Goal: Task Accomplishment & Management: Use online tool/utility

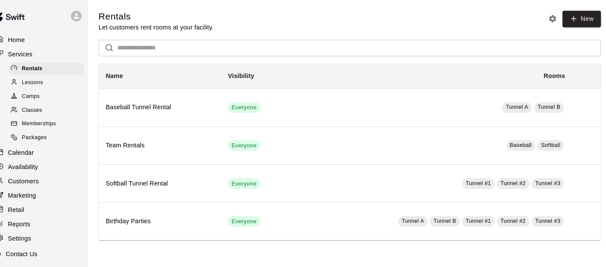
click at [45, 53] on div "Services" at bounding box center [49, 52] width 84 height 13
click at [43, 40] on div "Home" at bounding box center [49, 38] width 84 height 13
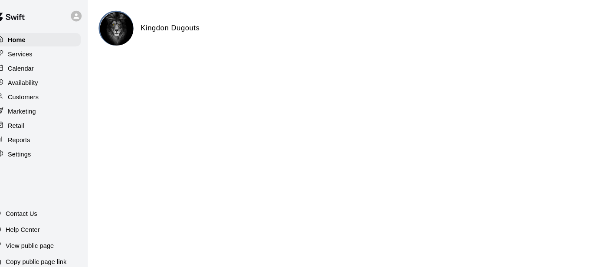
click at [41, 69] on p "Calendar" at bounding box center [32, 66] width 25 height 9
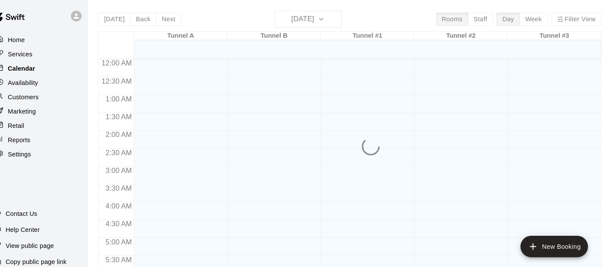
scroll to position [357, 0]
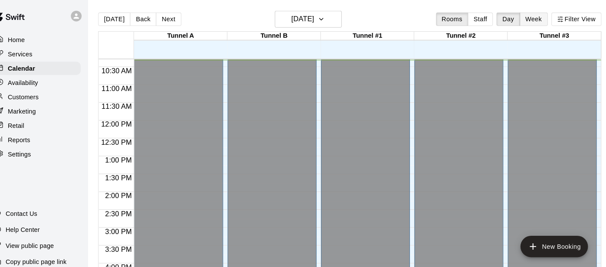
click at [531, 19] on button "Week" at bounding box center [530, 18] width 27 height 13
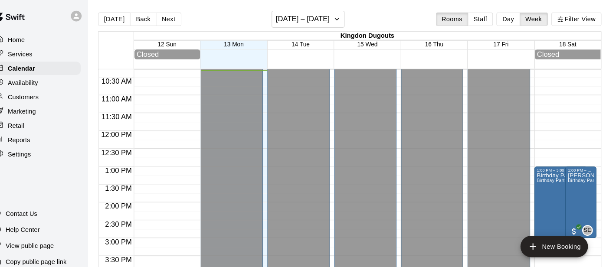
click at [340, 51] on div at bounding box center [369, 53] width 324 height 10
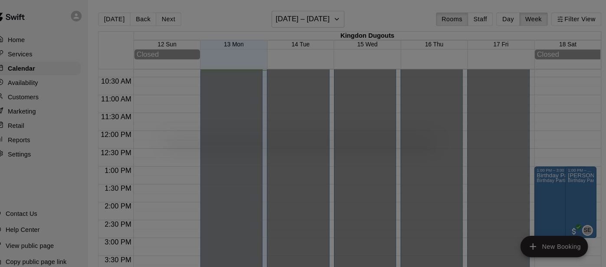
scroll to position [13, 0]
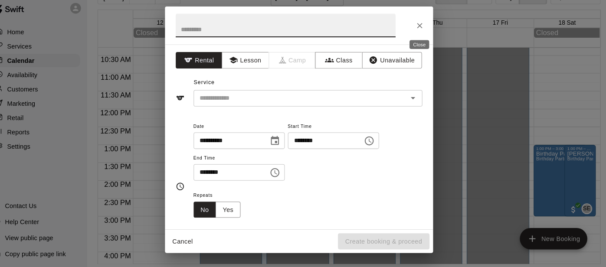
click at [418, 29] on icon "Close" at bounding box center [420, 32] width 9 height 9
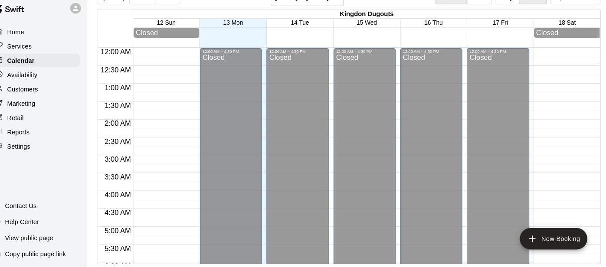
scroll to position [0, 0]
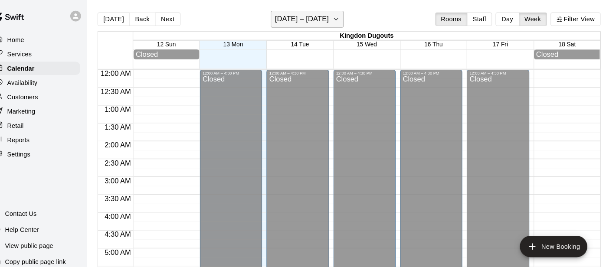
click at [338, 21] on icon "button" at bounding box center [339, 18] width 7 height 10
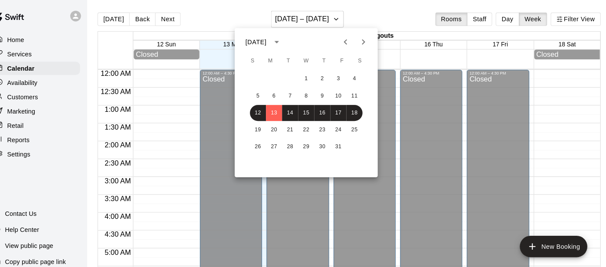
click at [365, 40] on icon "Next month" at bounding box center [366, 40] width 3 height 5
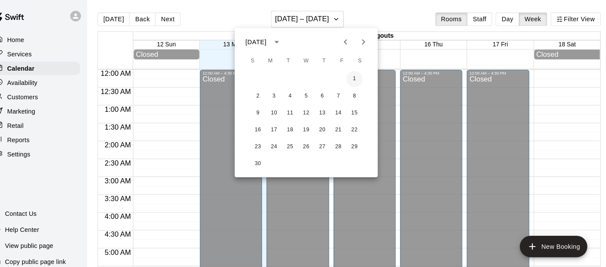
click at [355, 74] on button "1" at bounding box center [357, 77] width 16 height 16
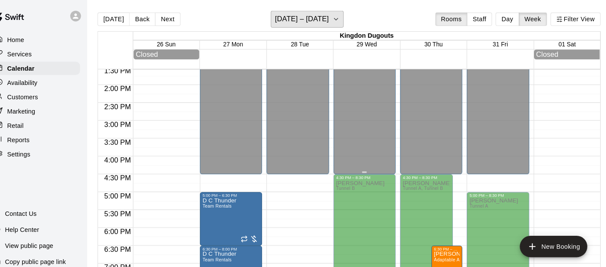
scroll to position [471, 0]
click at [175, 16] on button "Next" at bounding box center [176, 18] width 24 height 13
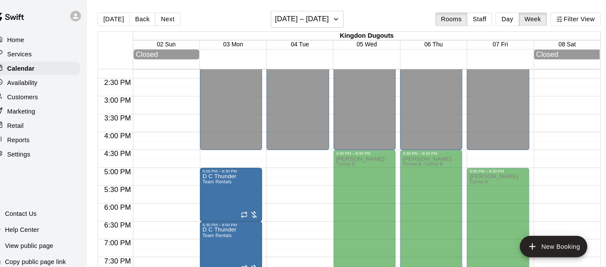
scroll to position [484, 0]
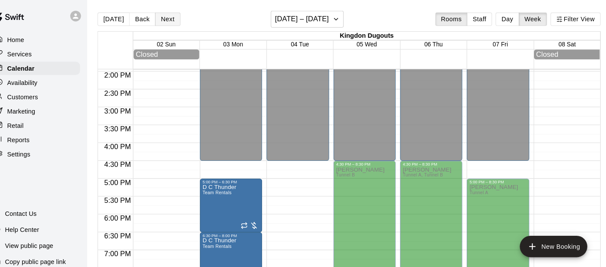
click at [177, 21] on button "Next" at bounding box center [176, 18] width 24 height 13
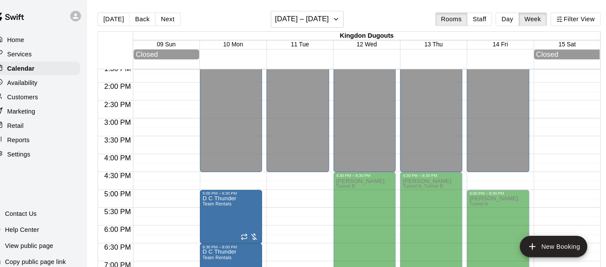
scroll to position [473, 0]
click at [174, 19] on button "Next" at bounding box center [176, 18] width 24 height 13
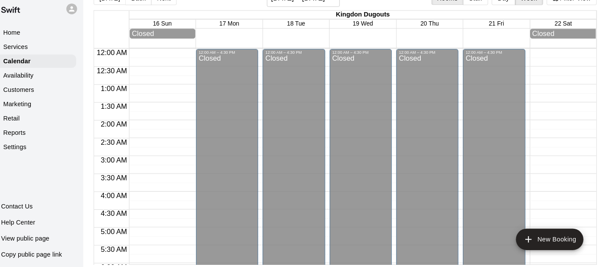
scroll to position [0, 0]
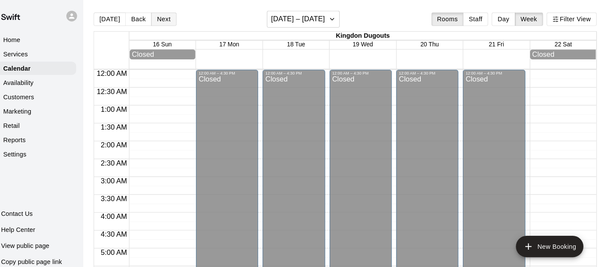
click at [179, 18] on button "Next" at bounding box center [176, 18] width 24 height 13
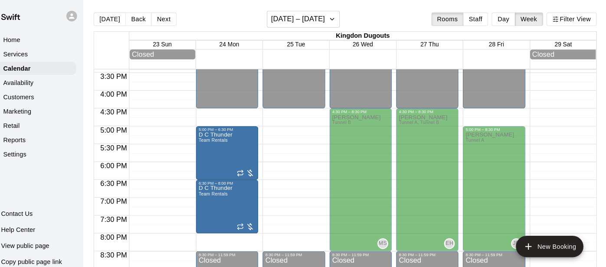
scroll to position [539, 0]
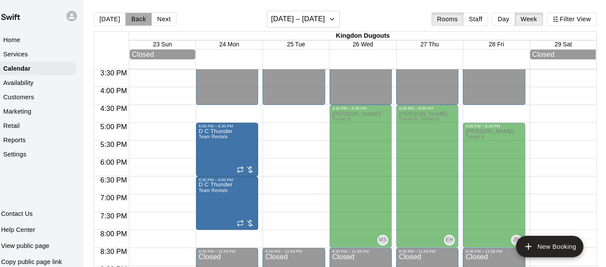
click at [151, 23] on button "Back" at bounding box center [151, 18] width 26 height 13
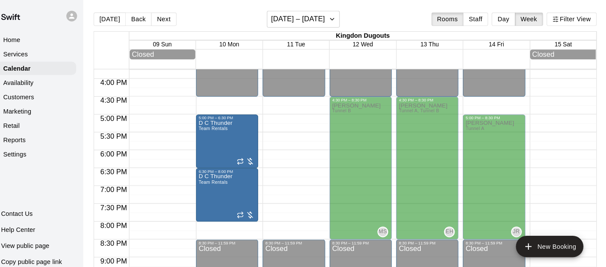
scroll to position [547, 0]
click at [42, 148] on p "Settings" at bounding box center [31, 149] width 23 height 9
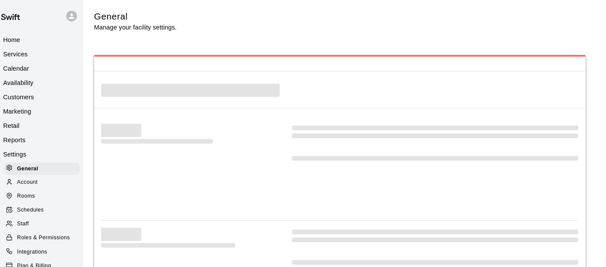
select select "**"
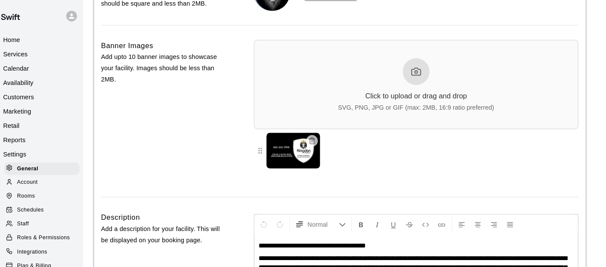
click at [31, 53] on p "Services" at bounding box center [32, 52] width 24 height 9
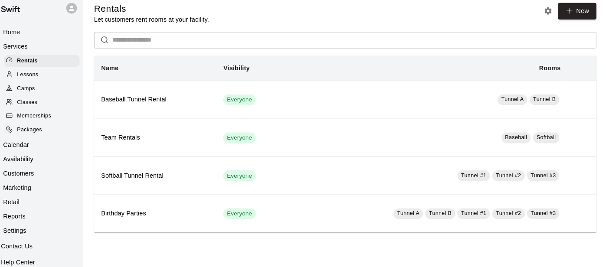
click at [44, 106] on span "Classes" at bounding box center [43, 107] width 20 height 9
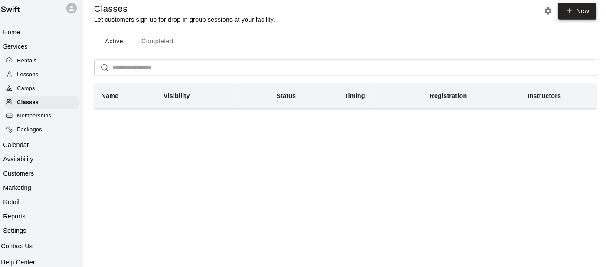
click at [586, 14] on button "New" at bounding box center [577, 18] width 37 height 16
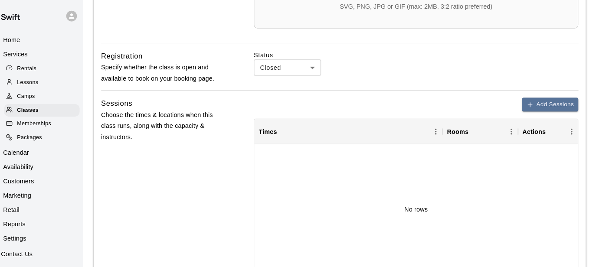
scroll to position [379, 0]
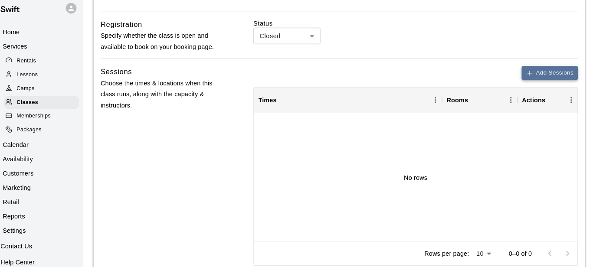
type input "**********"
click at [543, 79] on button "Add Sessions" at bounding box center [551, 78] width 55 height 13
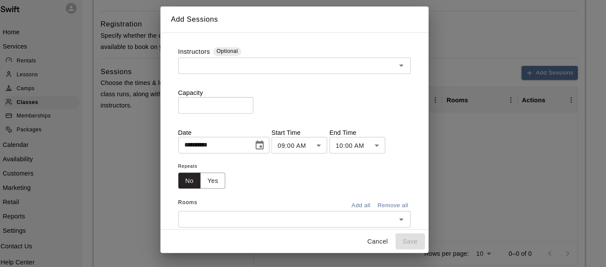
click at [275, 148] on icon "Choose date, selected date is Oct 13, 2025" at bounding box center [269, 149] width 10 height 10
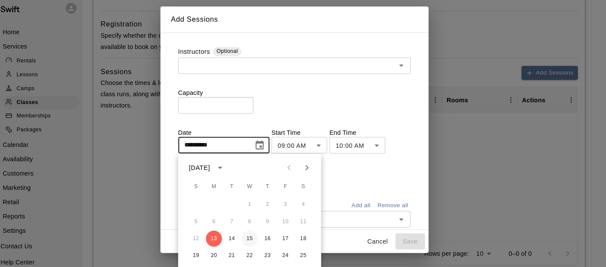
click at [262, 239] on button "15" at bounding box center [260, 240] width 16 height 16
type input "**********"
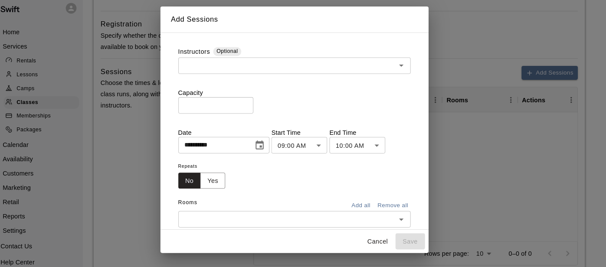
click at [349, 152] on body "**********" at bounding box center [303, 34] width 606 height 826
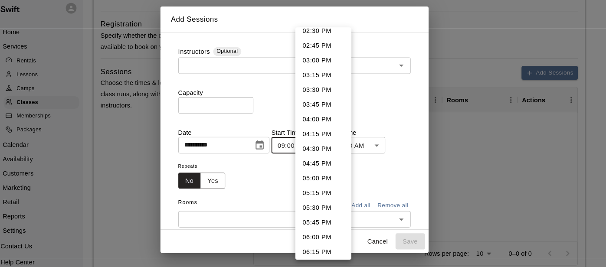
scroll to position [846, 0]
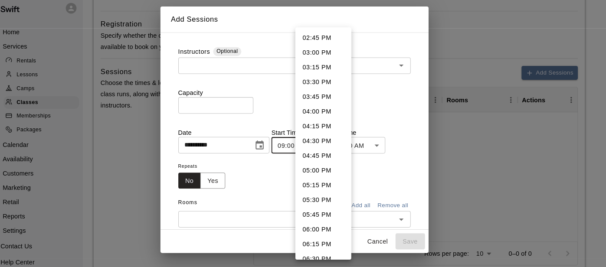
click at [332, 172] on li "05:00 PM" at bounding box center [331, 173] width 54 height 14
type input "********"
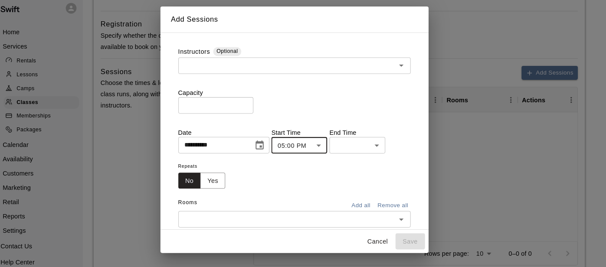
click at [408, 150] on body "**********" at bounding box center [303, 34] width 606 height 826
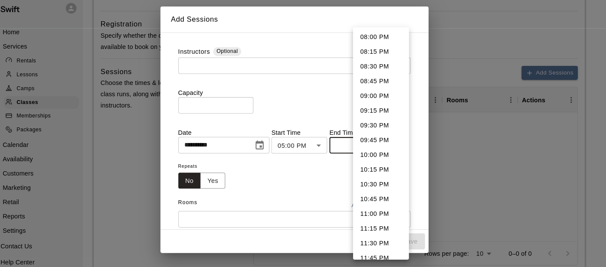
scroll to position [160, 0]
click at [381, 160] on li "10:00 PM" at bounding box center [387, 157] width 54 height 14
type input "********"
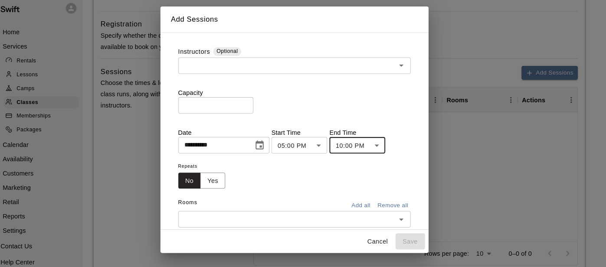
scroll to position [22, 0]
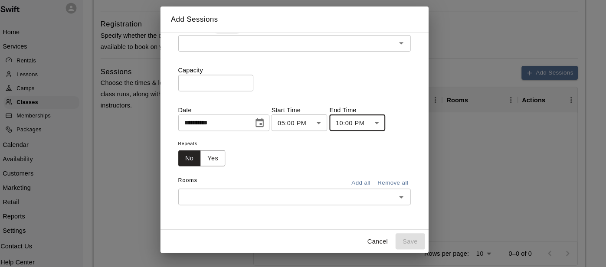
click at [407, 201] on icon "Open" at bounding box center [407, 199] width 10 height 10
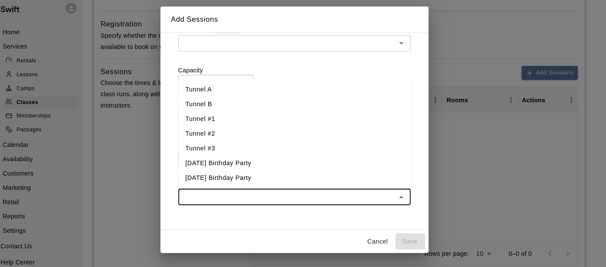
click at [220, 155] on li "Tunnel #3" at bounding box center [304, 152] width 226 height 14
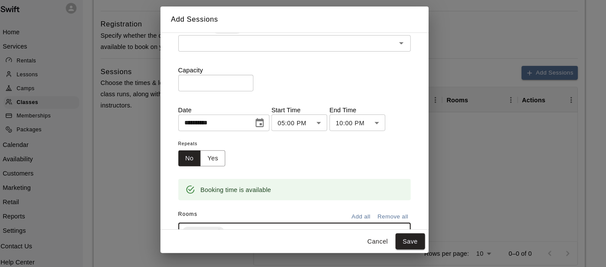
scroll to position [57, 0]
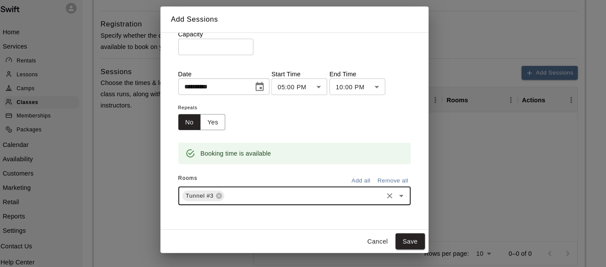
click at [396, 199] on icon "Clear" at bounding box center [396, 198] width 9 height 9
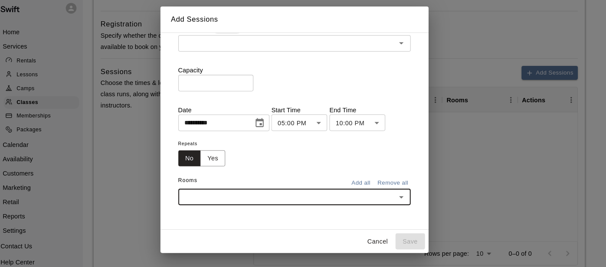
click at [370, 185] on button "Add all" at bounding box center [368, 185] width 28 height 13
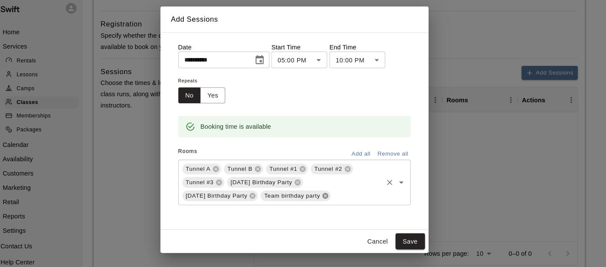
click at [336, 197] on icon at bounding box center [334, 198] width 6 height 6
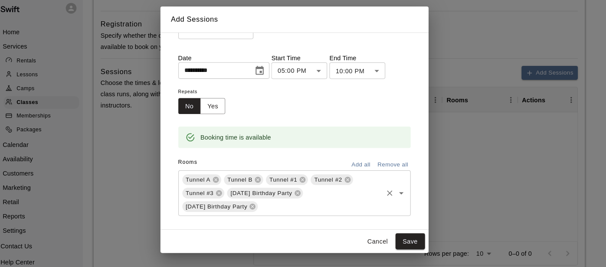
scroll to position [83, 0]
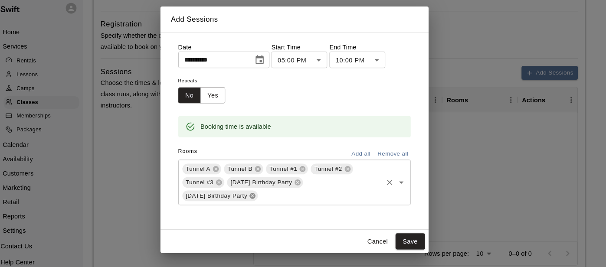
click at [266, 196] on icon at bounding box center [263, 198] width 6 height 6
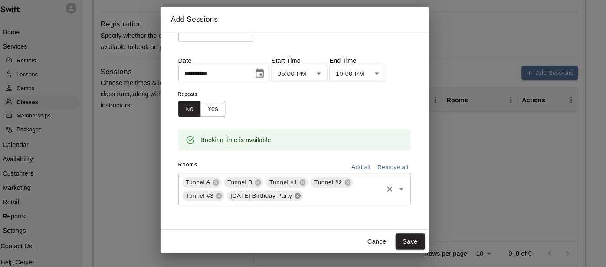
click at [303, 200] on icon at bounding box center [306, 198] width 6 height 6
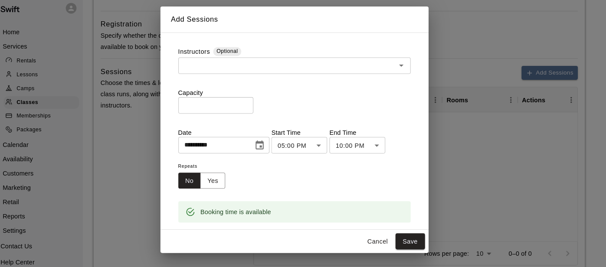
scroll to position [70, 0]
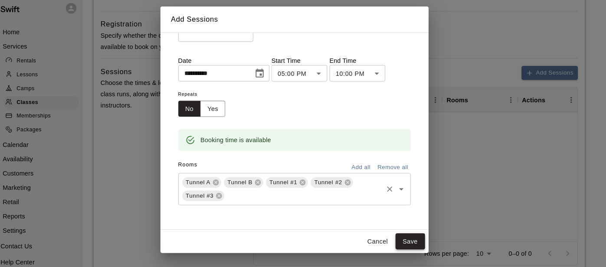
click at [415, 243] on button "Save" at bounding box center [416, 242] width 29 height 16
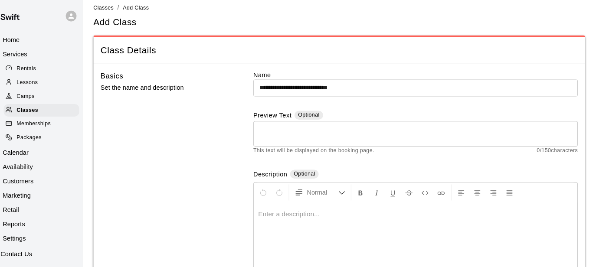
scroll to position [0, 0]
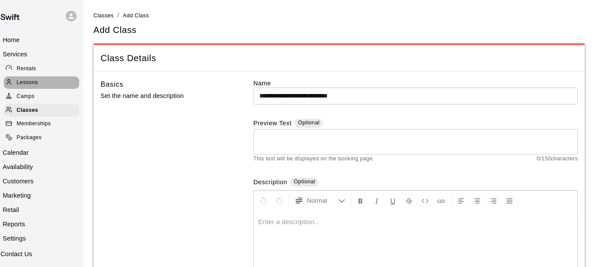
click at [49, 81] on span "Lessons" at bounding box center [43, 80] width 21 height 9
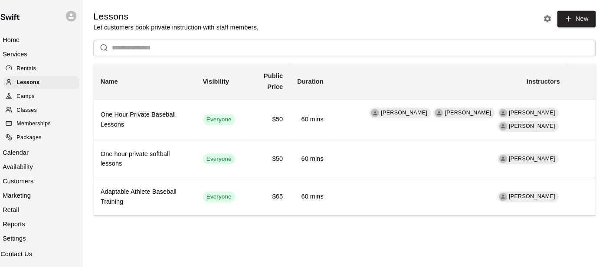
click at [45, 94] on span "Camps" at bounding box center [41, 93] width 17 height 9
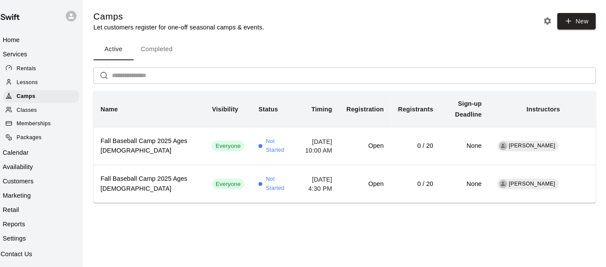
click at [45, 110] on span "Classes" at bounding box center [43, 107] width 20 height 9
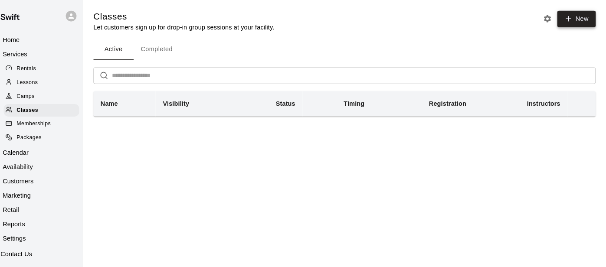
click at [580, 21] on button "New" at bounding box center [577, 18] width 37 height 16
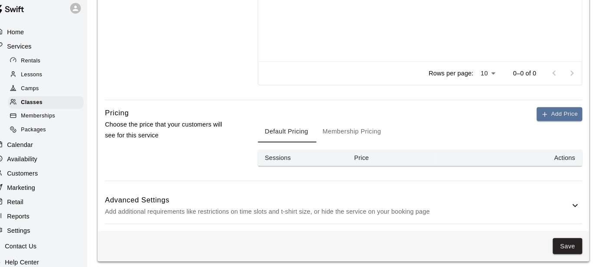
scroll to position [557, 0]
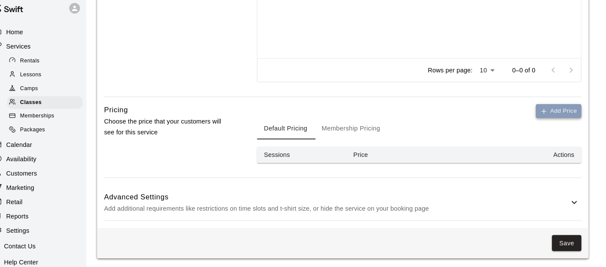
click at [544, 112] on icon "button" at bounding box center [542, 115] width 7 height 7
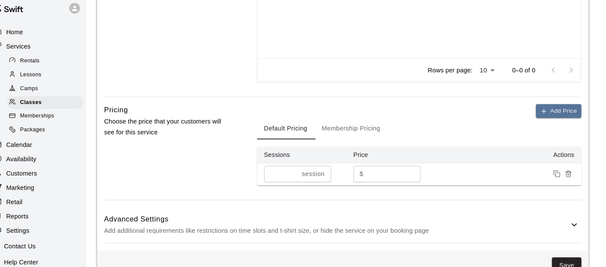
click at [377, 178] on input "*" at bounding box center [396, 177] width 52 height 16
type input "*****"
click at [457, 188] on div "Add Price Default Pricing Membership Pricing Sessions Price Actions * session ​…" at bounding box center [420, 155] width 315 height 93
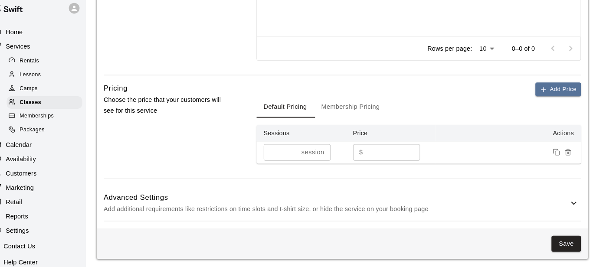
scroll to position [578, 0]
click at [571, 202] on icon at bounding box center [571, 205] width 10 height 10
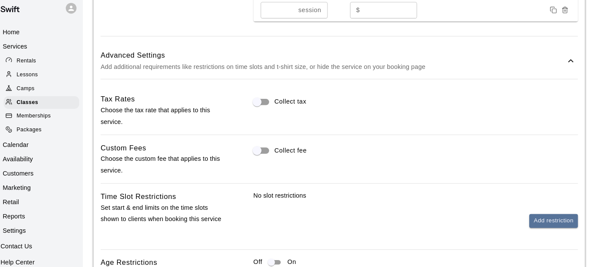
scroll to position [717, 0]
click at [546, 221] on button "Add restriction" at bounding box center [554, 221] width 47 height 13
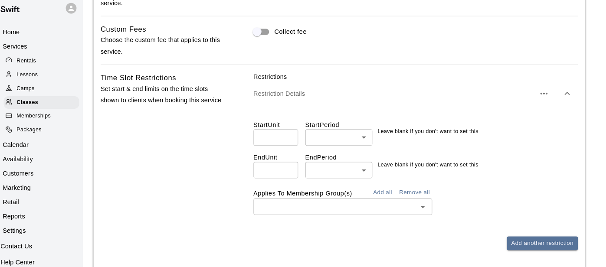
scroll to position [832, 0]
click at [286, 140] on input "number" at bounding box center [284, 141] width 43 height 16
click at [296, 138] on input "*" at bounding box center [284, 141] width 43 height 16
click at [298, 140] on input "*" at bounding box center [284, 141] width 43 height 16
type input "*"
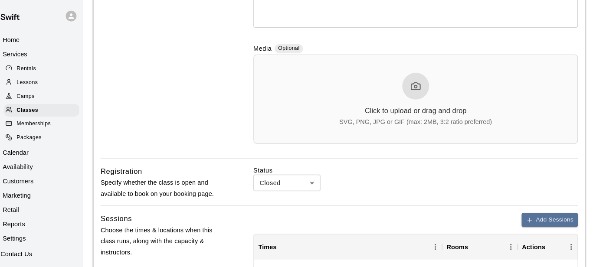
scroll to position [0, 0]
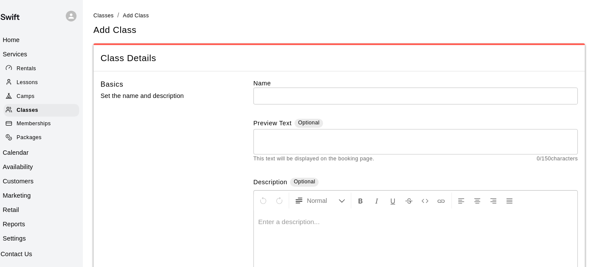
click at [49, 95] on span "Camps" at bounding box center [41, 93] width 17 height 9
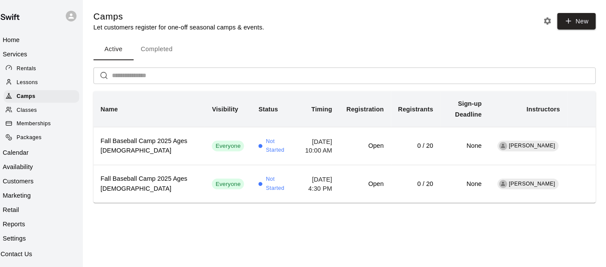
click at [46, 83] on span "Lessons" at bounding box center [43, 80] width 21 height 9
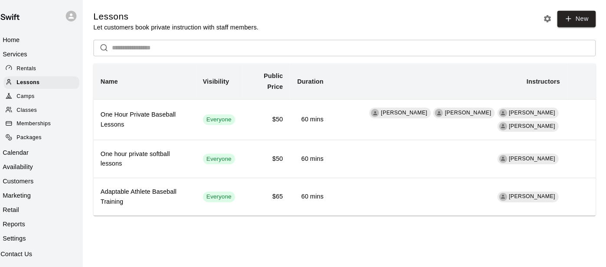
click at [41, 102] on div "Classes" at bounding box center [57, 107] width 73 height 12
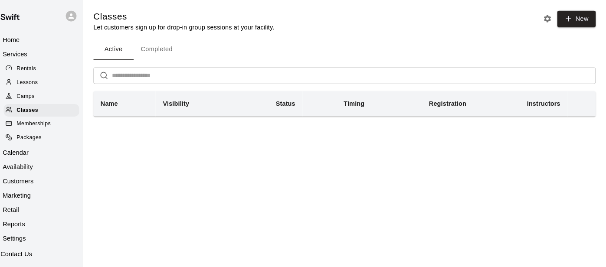
click at [169, 51] on button "Completed" at bounding box center [169, 48] width 45 height 21
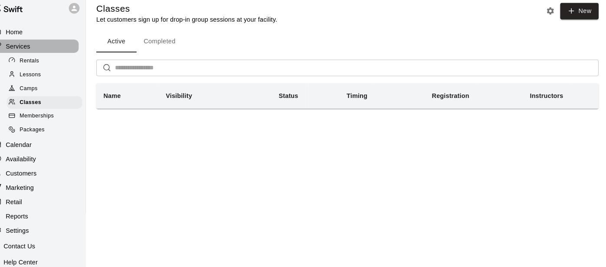
click at [25, 53] on p "Services" at bounding box center [32, 52] width 24 height 9
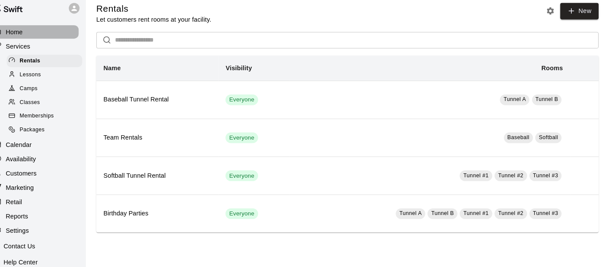
click at [29, 41] on p "Home" at bounding box center [28, 38] width 16 height 9
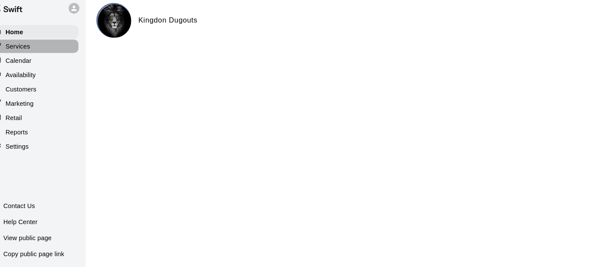
click at [35, 50] on p "Services" at bounding box center [32, 52] width 24 height 9
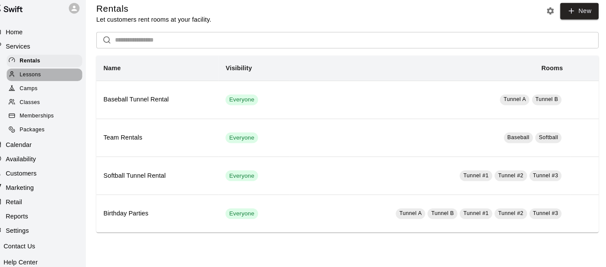
click at [45, 79] on span "Lessons" at bounding box center [43, 80] width 21 height 9
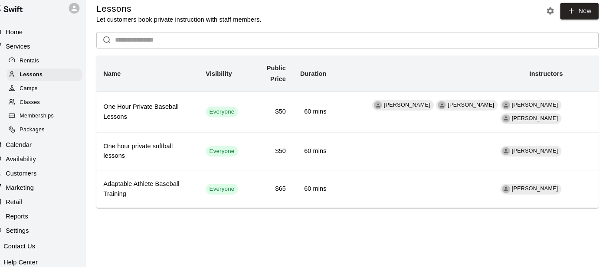
click at [50, 95] on span "Camps" at bounding box center [41, 93] width 17 height 9
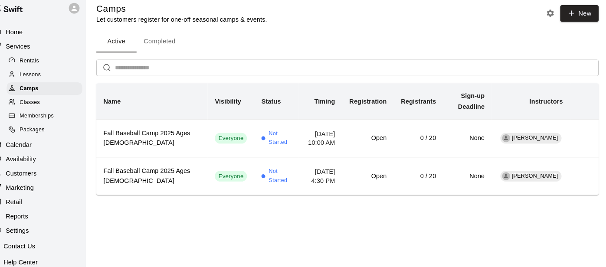
click at [49, 108] on span "Classes" at bounding box center [43, 107] width 20 height 9
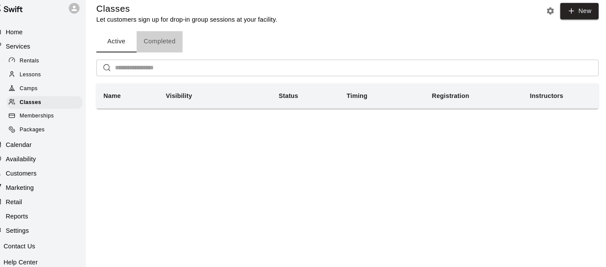
click at [161, 50] on button "Completed" at bounding box center [169, 48] width 45 height 21
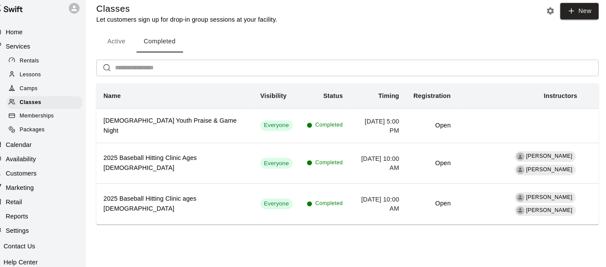
click at [50, 93] on span "Camps" at bounding box center [41, 93] width 17 height 9
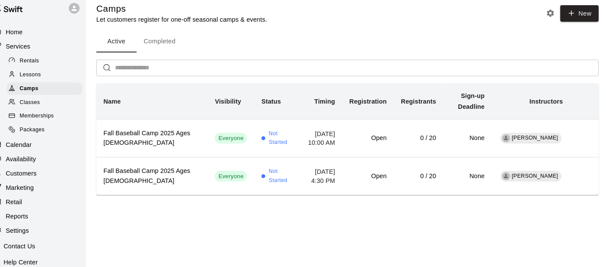
click at [49, 79] on span "Lessons" at bounding box center [43, 80] width 21 height 9
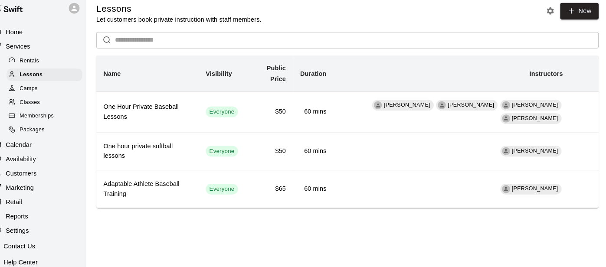
click at [46, 68] on span "Rentals" at bounding box center [42, 67] width 19 height 9
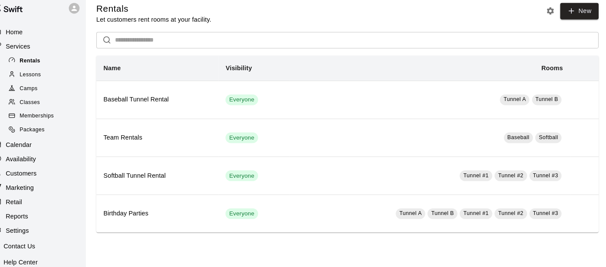
click at [46, 68] on span "Rentals" at bounding box center [43, 67] width 20 height 9
click at [56, 84] on div "Lessons" at bounding box center [57, 80] width 73 height 12
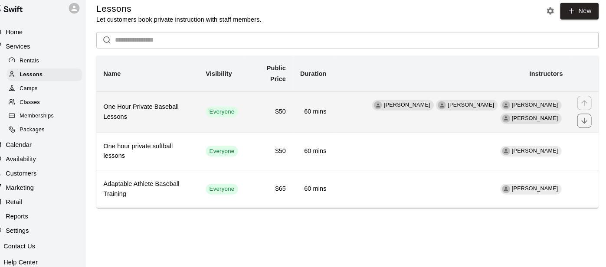
click at [178, 98] on th "One Hour Private Baseball Lessons" at bounding box center [157, 116] width 99 height 40
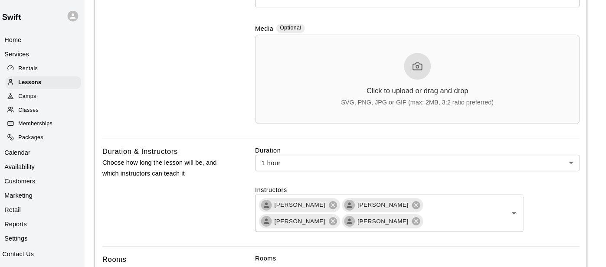
scroll to position [263, 0]
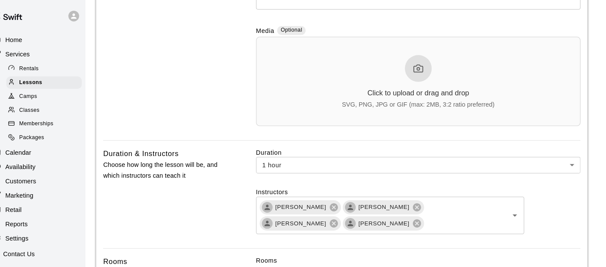
click at [37, 93] on span "Camps" at bounding box center [41, 93] width 17 height 9
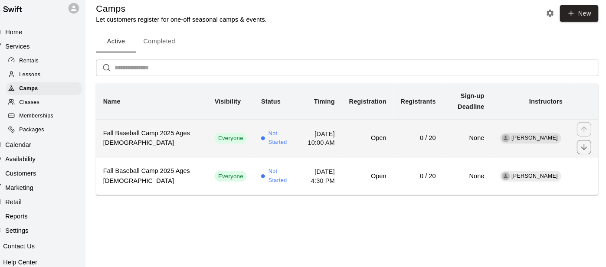
click at [184, 142] on h6 "Fall Baseball Camp 2025 Ages [DEMOGRAPHIC_DATA]" at bounding box center [162, 141] width 94 height 19
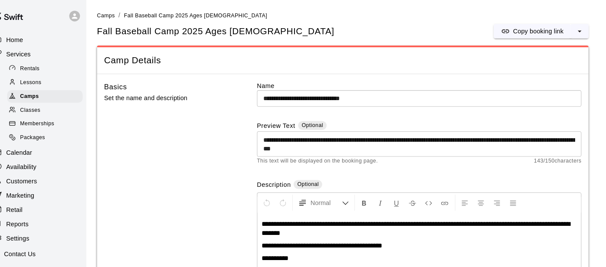
click at [56, 79] on div "Lessons" at bounding box center [57, 80] width 73 height 12
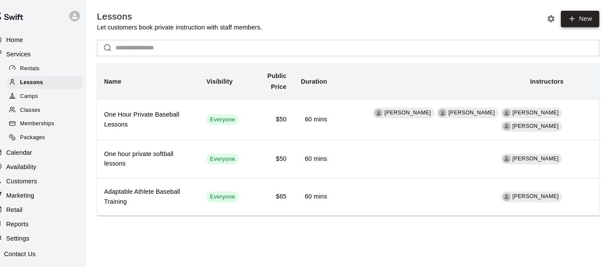
click at [570, 23] on link "New" at bounding box center [577, 18] width 37 height 16
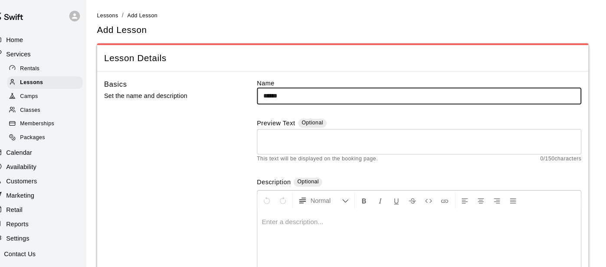
type input "*******"
type input "**********"
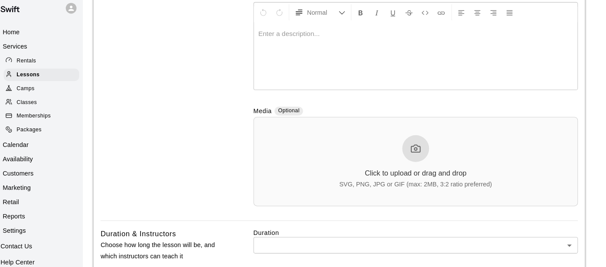
scroll to position [175, 0]
click at [51, 69] on span "Rentals" at bounding box center [42, 67] width 19 height 9
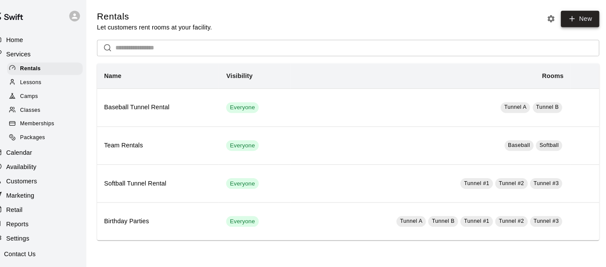
click at [584, 20] on link "New" at bounding box center [577, 18] width 37 height 16
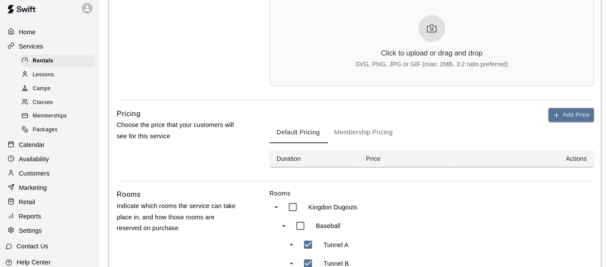
scroll to position [294, 0]
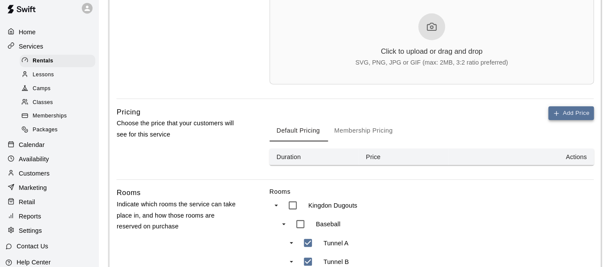
click at [554, 120] on button "Add Price" at bounding box center [556, 117] width 44 height 13
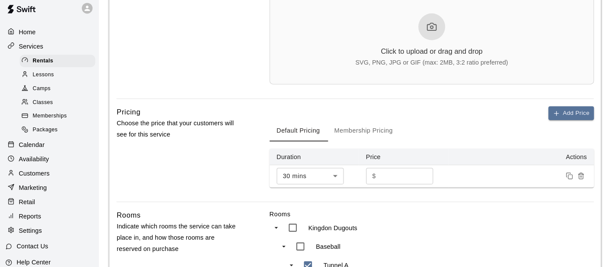
click at [383, 181] on input "*" at bounding box center [396, 179] width 52 height 16
type input "**"
click at [346, 188] on td "30 mins ** ​" at bounding box center [306, 179] width 87 height 22
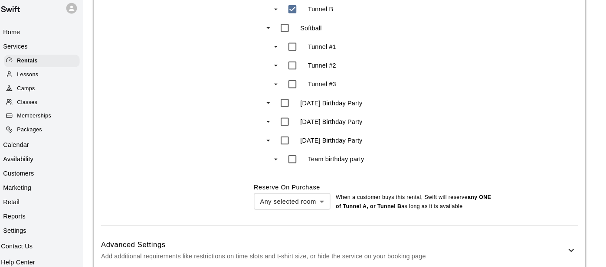
scroll to position [561, 0]
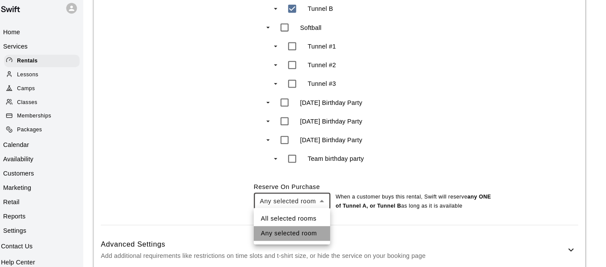
click at [321, 237] on li "Any selected room" at bounding box center [300, 234] width 74 height 14
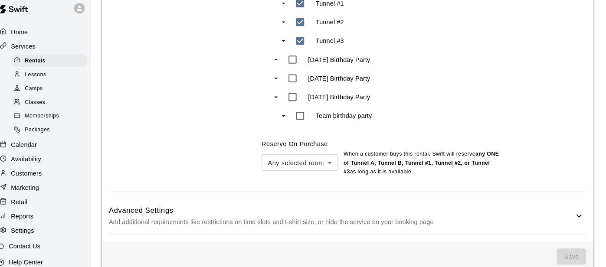
scroll to position [616, 0]
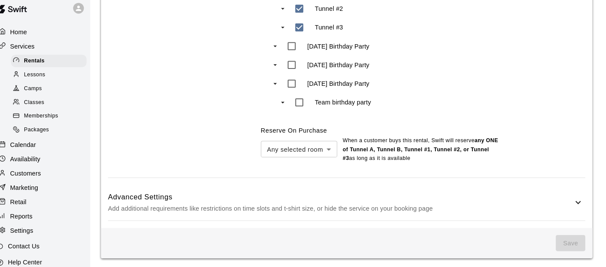
click at [571, 205] on icon at bounding box center [571, 204] width 10 height 10
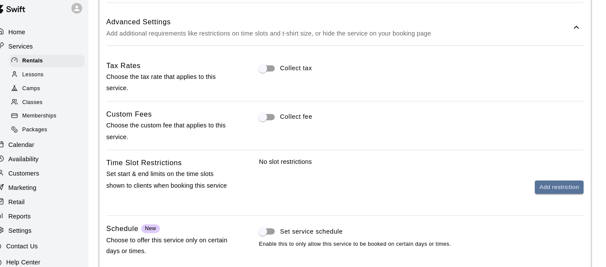
scroll to position [788, 0]
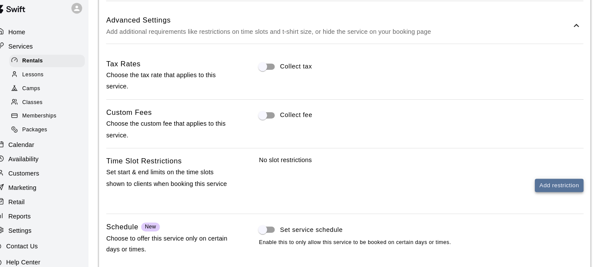
click at [566, 187] on button "Add restriction" at bounding box center [554, 187] width 47 height 13
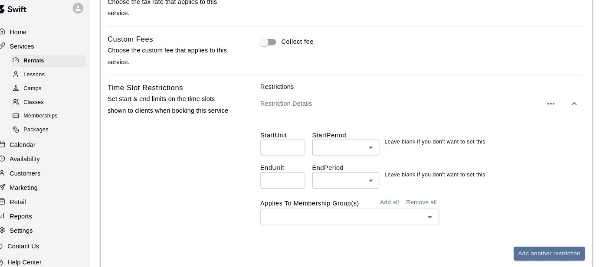
scroll to position [860, 0]
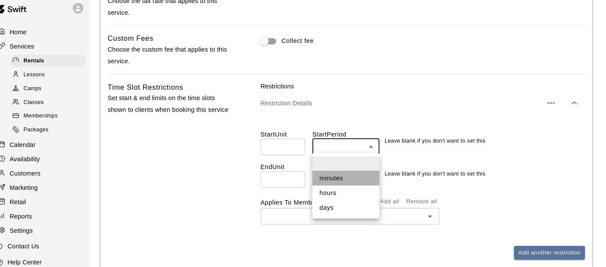
click at [353, 178] on li "minutes" at bounding box center [346, 181] width 65 height 14
type input "*******"
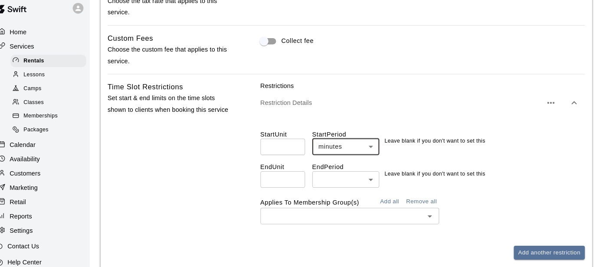
type input "*"
click at [297, 148] on input "*" at bounding box center [284, 150] width 43 height 16
click at [293, 181] on input "number" at bounding box center [284, 182] width 43 height 16
type input "*"
click at [297, 178] on input "*" at bounding box center [284, 182] width 43 height 16
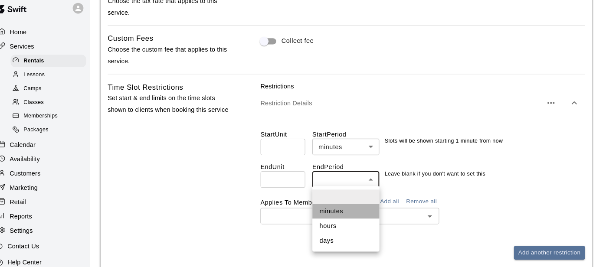
click at [337, 215] on li "minutes" at bounding box center [346, 213] width 65 height 14
type input "*******"
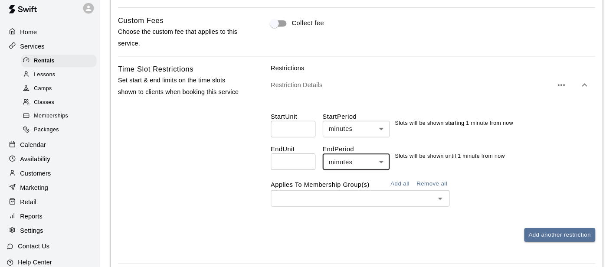
scroll to position [879, 0]
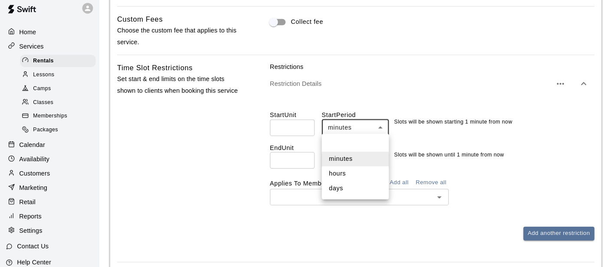
click at [472, 107] on div at bounding box center [303, 133] width 606 height 267
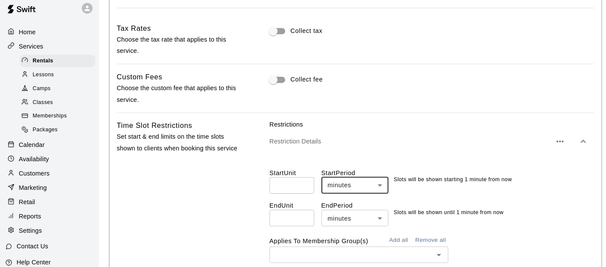
scroll to position [823, 0]
click at [545, 144] on icon "button" at bounding box center [545, 144] width 10 height 10
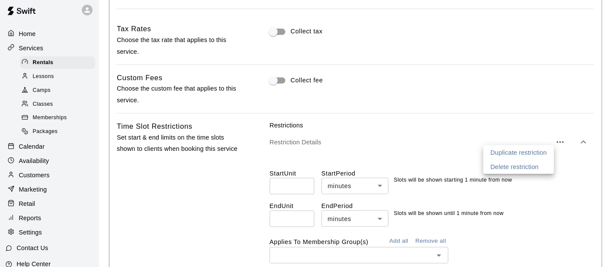
click at [524, 169] on p "Delete restriction" at bounding box center [501, 168] width 47 height 9
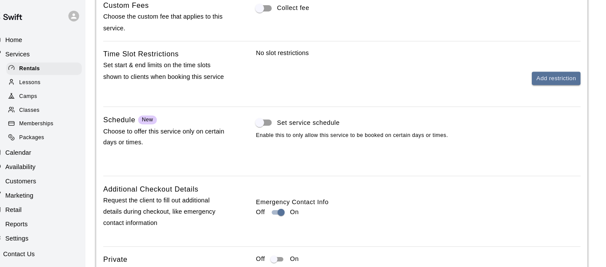
scroll to position [896, 0]
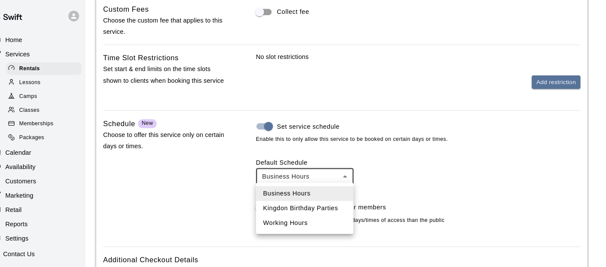
click at [407, 158] on div at bounding box center [303, 133] width 606 height 267
click at [430, 146] on div at bounding box center [303, 133] width 606 height 267
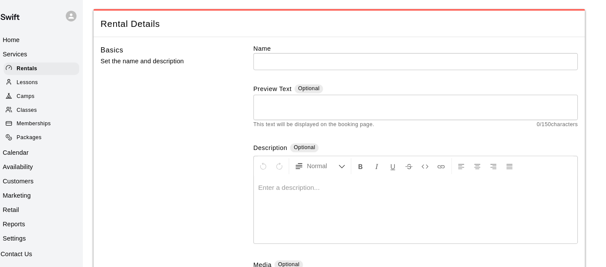
scroll to position [0, 0]
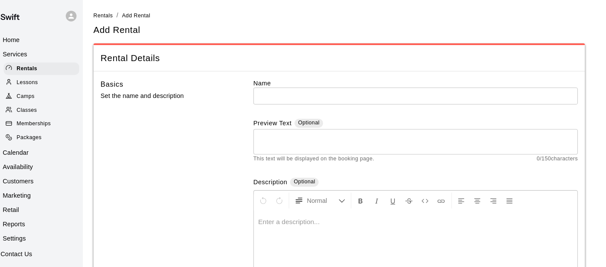
click at [277, 87] on input "text" at bounding box center [420, 93] width 315 height 16
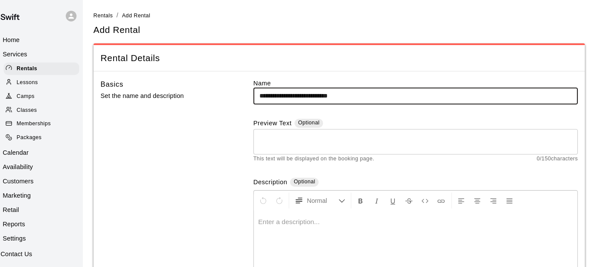
type input "**********"
click at [287, 144] on textarea at bounding box center [421, 137] width 303 height 17
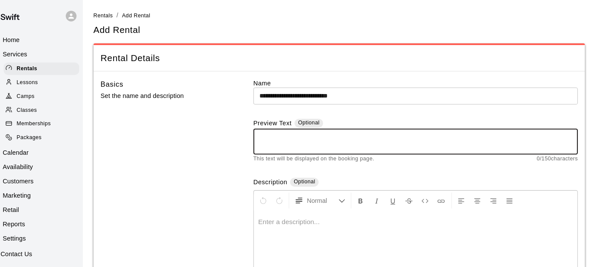
click at [309, 141] on textarea at bounding box center [421, 137] width 303 height 17
paste textarea "**********"
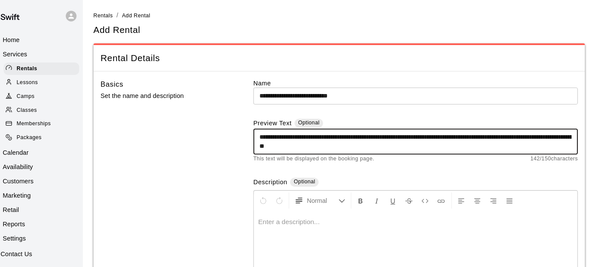
type textarea "**********"
click at [287, 207] on div at bounding box center [421, 237] width 314 height 65
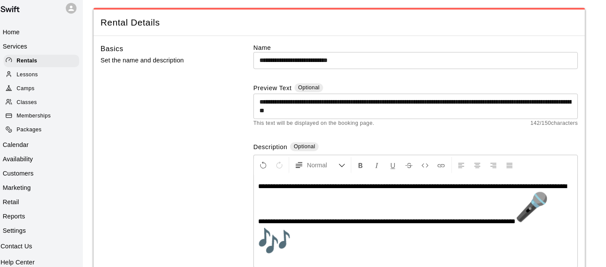
scroll to position [30, 0]
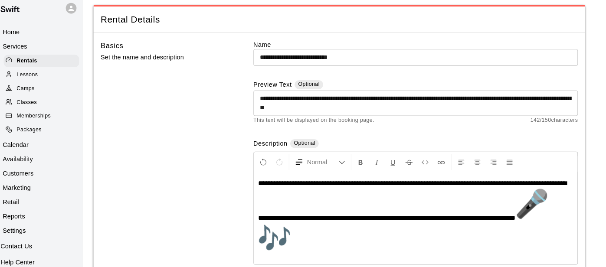
click at [359, 220] on p "**********" at bounding box center [421, 219] width 306 height 76
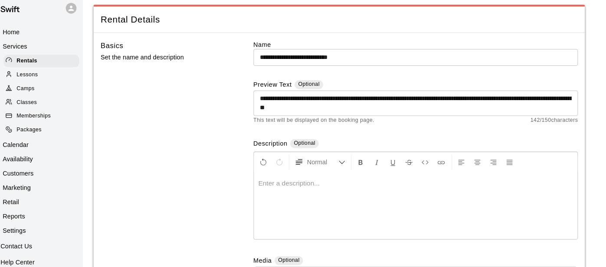
click at [341, 186] on p at bounding box center [421, 185] width 306 height 9
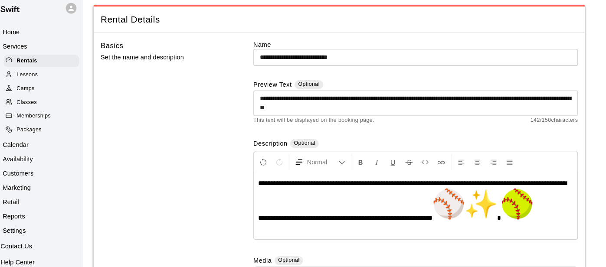
click at [268, 217] on span "**********" at bounding box center [418, 202] width 300 height 40
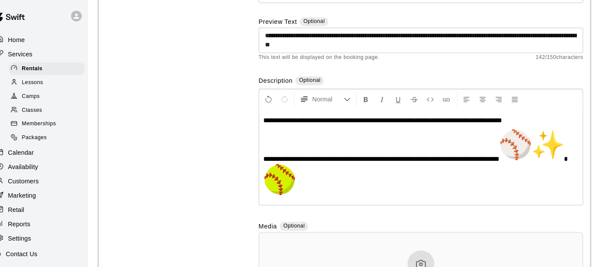
scroll to position [98, 0]
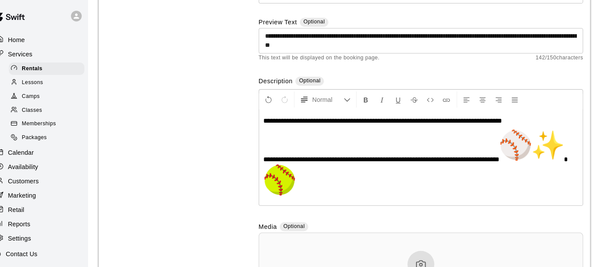
click at [352, 118] on span "**********" at bounding box center [384, 117] width 232 height 7
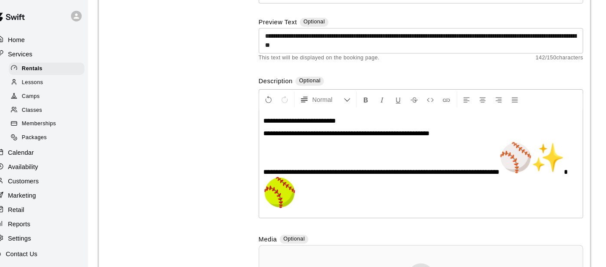
click at [268, 168] on span "**********" at bounding box center [382, 167] width 229 height 7
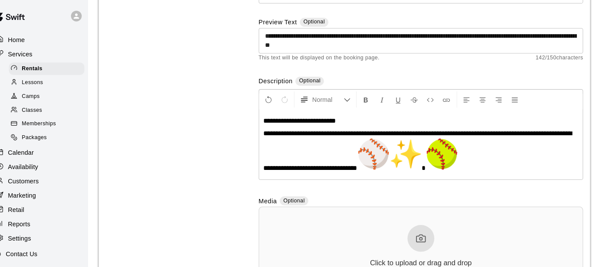
click at [349, 130] on span "**********" at bounding box center [418, 146] width 300 height 40
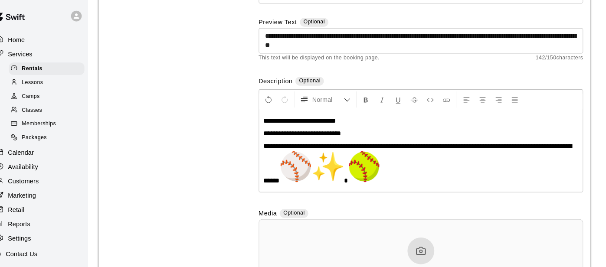
click at [434, 142] on span "**********" at bounding box center [418, 158] width 300 height 40
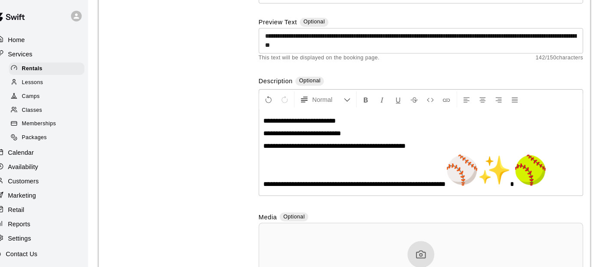
click at [354, 118] on p "**********" at bounding box center [421, 117] width 306 height 9
click at [439, 145] on p "**********" at bounding box center [421, 142] width 306 height 9
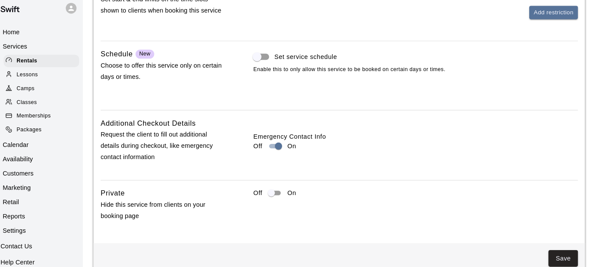
scroll to position [1001, 0]
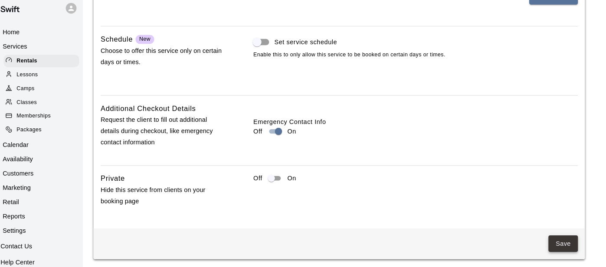
click at [571, 241] on button "Save" at bounding box center [564, 245] width 29 height 16
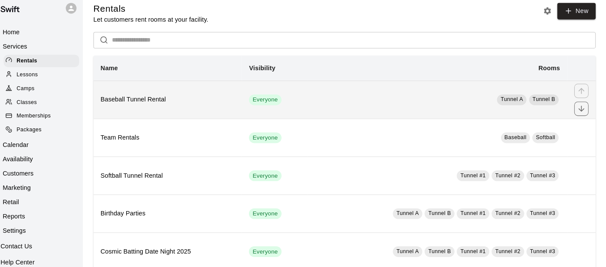
click at [412, 95] on td "Tunnel A Tunnel B" at bounding box center [442, 104] width 252 height 37
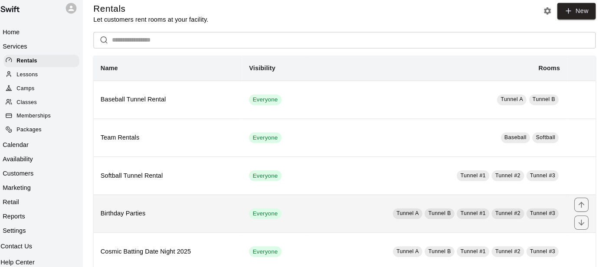
scroll to position [17, 0]
